Goal: Information Seeking & Learning: Stay updated

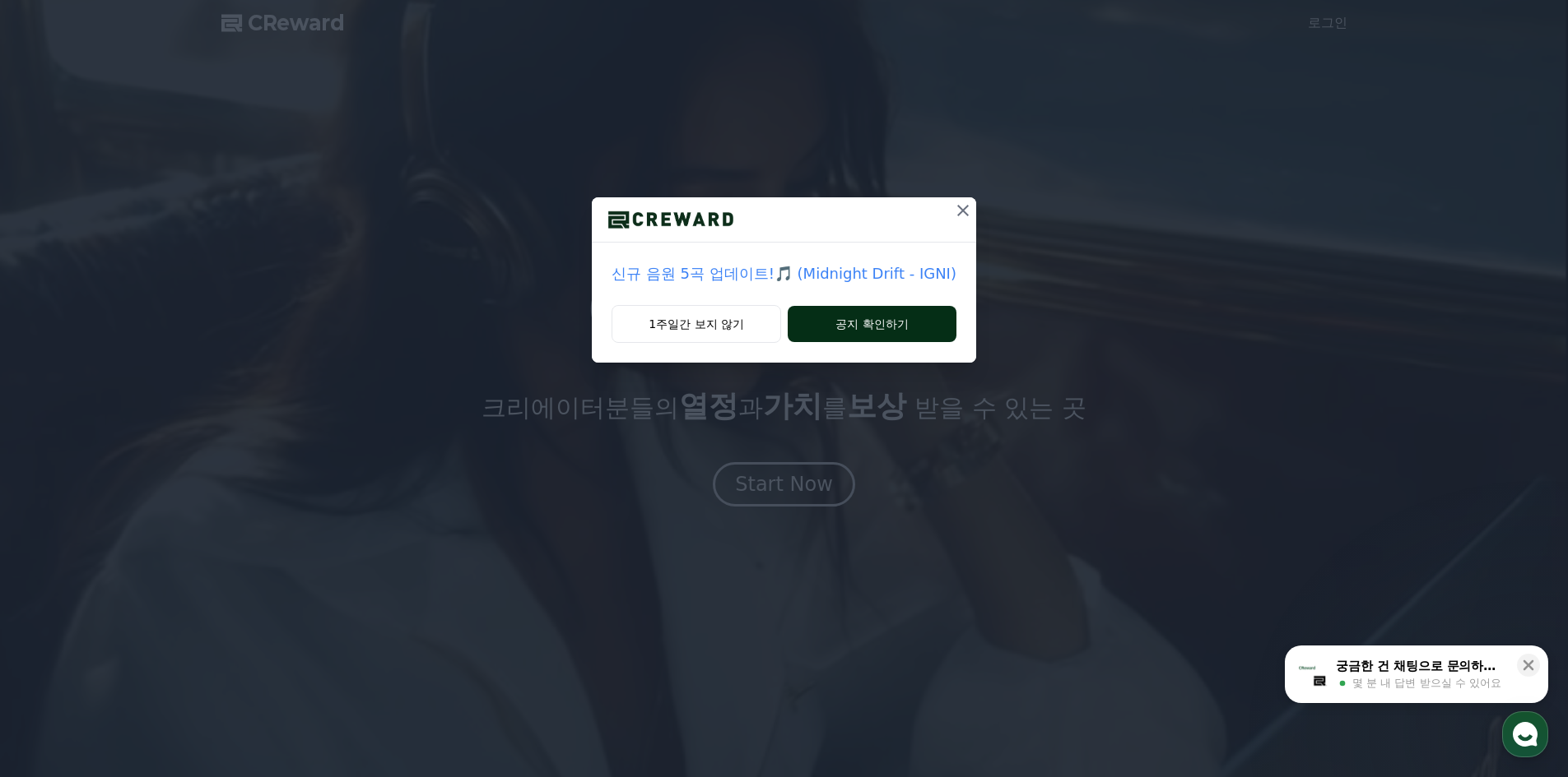
click at [856, 325] on button "공지 확인하기" at bounding box center [872, 324] width 169 height 36
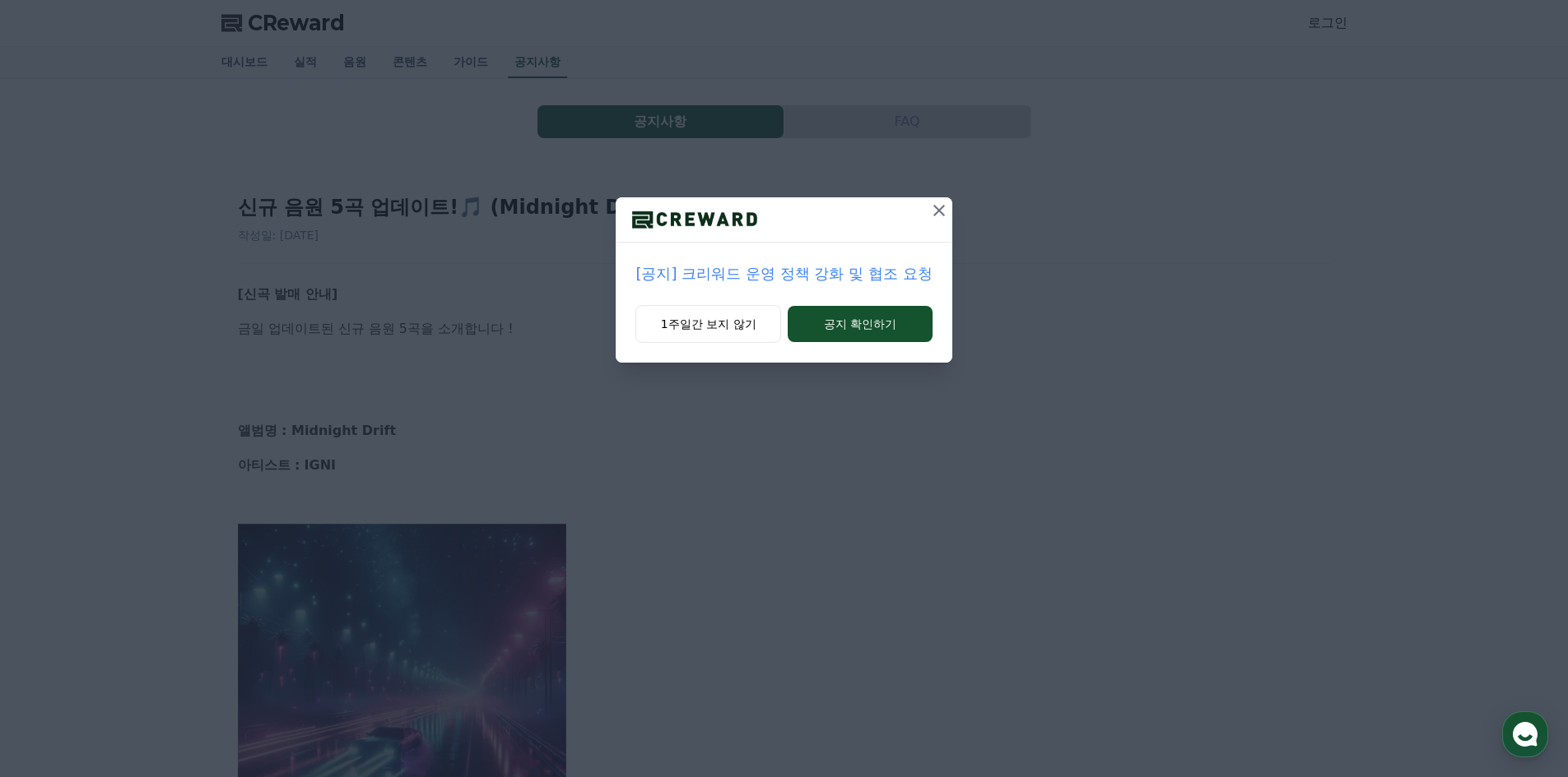
click at [856, 325] on button "공지 확인하기" at bounding box center [859, 324] width 144 height 36
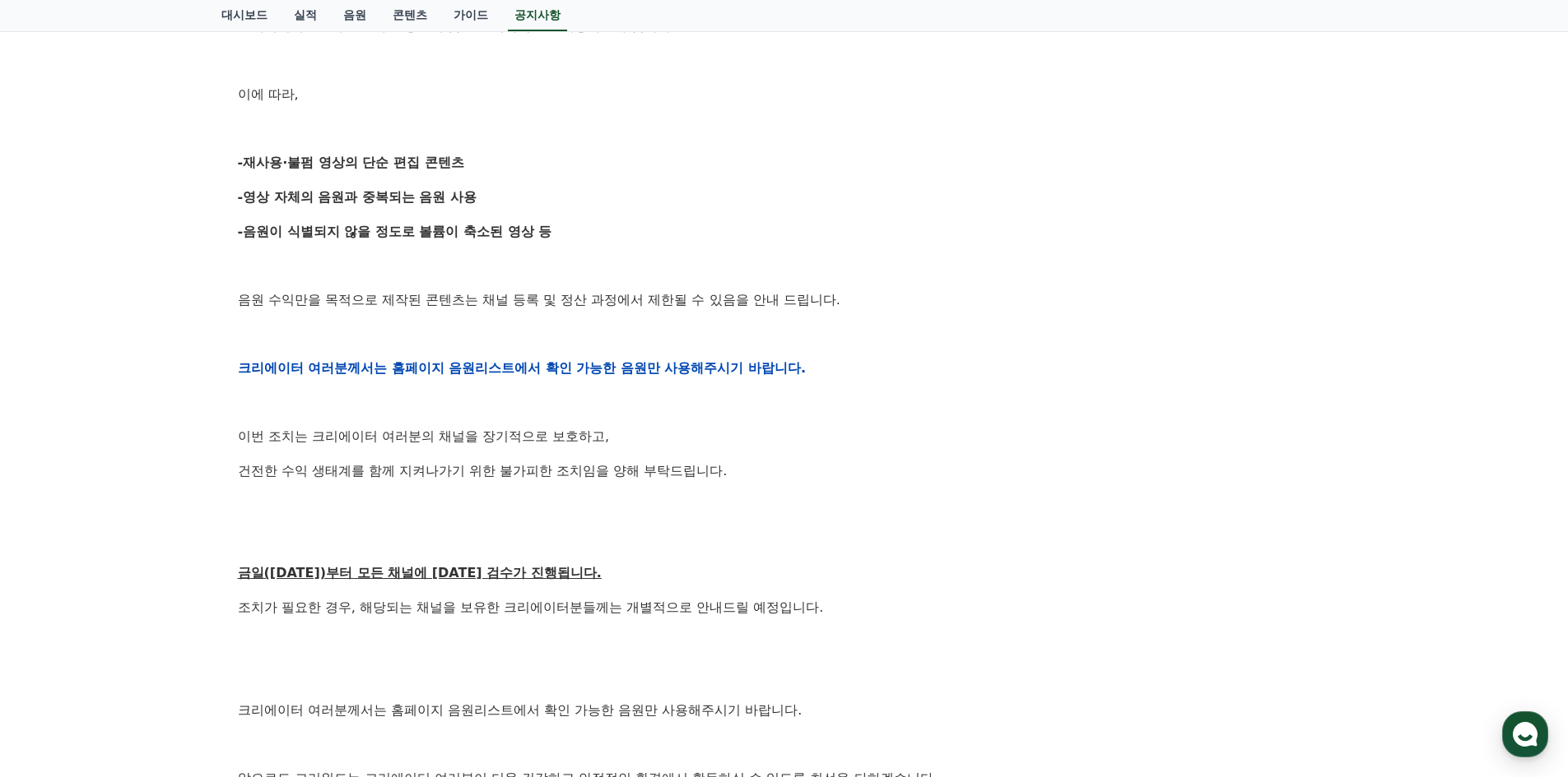
scroll to position [411, 0]
